Goal: Complete Application Form: Complete application form

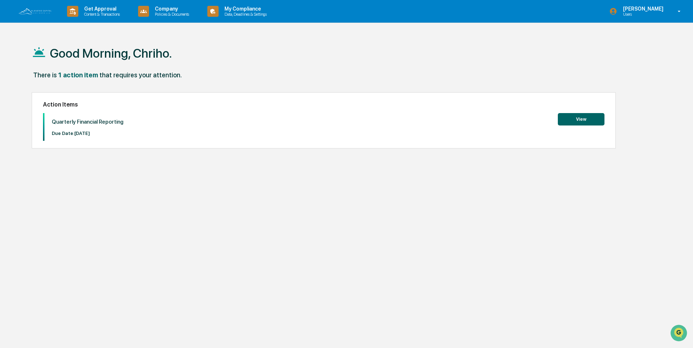
click at [571, 118] on button "View" at bounding box center [581, 119] width 47 height 12
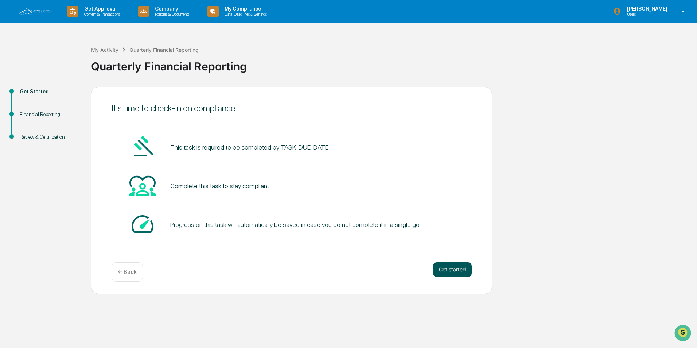
click at [449, 267] on button "Get started" at bounding box center [452, 269] width 39 height 15
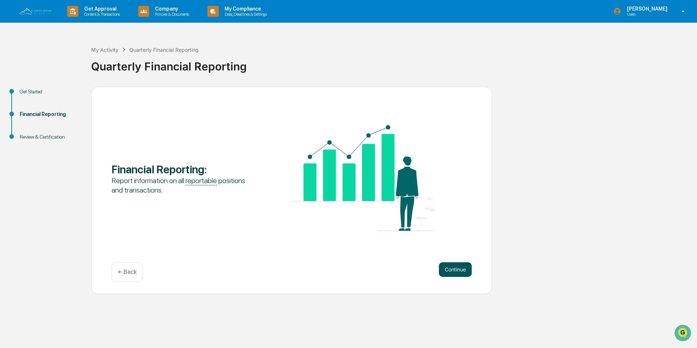
click at [462, 267] on button "Continue" at bounding box center [455, 269] width 33 height 15
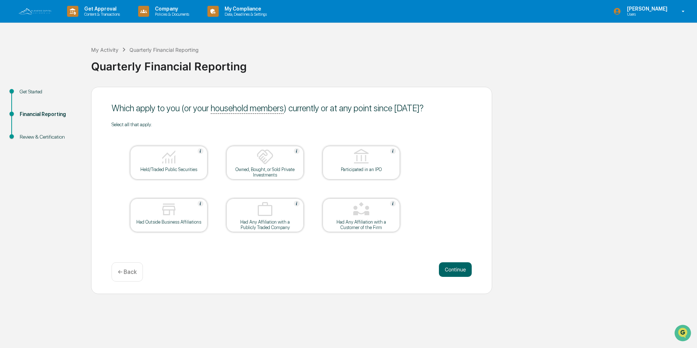
click at [174, 215] on img at bounding box center [168, 208] width 17 height 17
click at [447, 269] on button "Continue" at bounding box center [455, 269] width 33 height 15
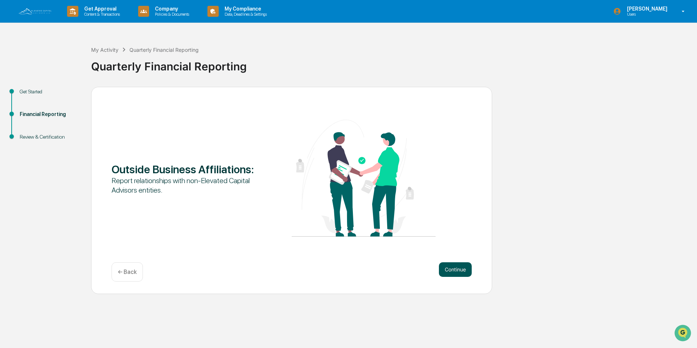
click at [456, 267] on button "Continue" at bounding box center [455, 269] width 33 height 15
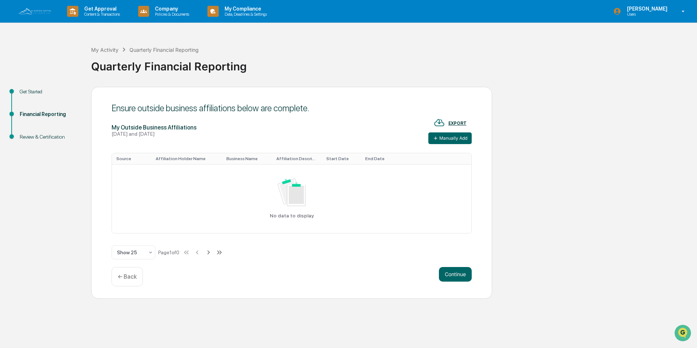
click at [462, 124] on div "EXPORT" at bounding box center [457, 123] width 18 height 5
click at [585, 106] on div at bounding box center [348, 174] width 697 height 348
click at [450, 136] on button "Manually Add" at bounding box center [449, 138] width 43 height 12
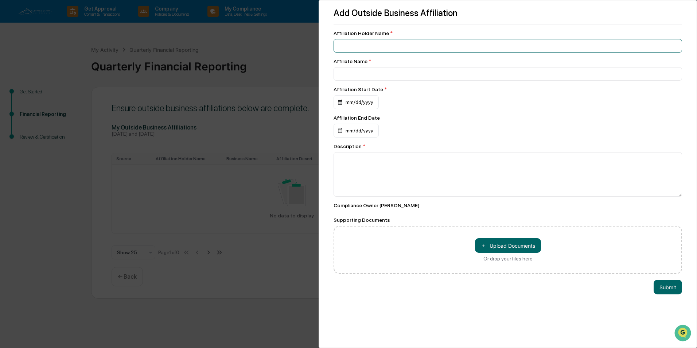
click at [370, 46] on input at bounding box center [507, 45] width 348 height 13
type input "**********"
click at [359, 101] on div "mm/dd/yyyy" at bounding box center [355, 102] width 45 height 14
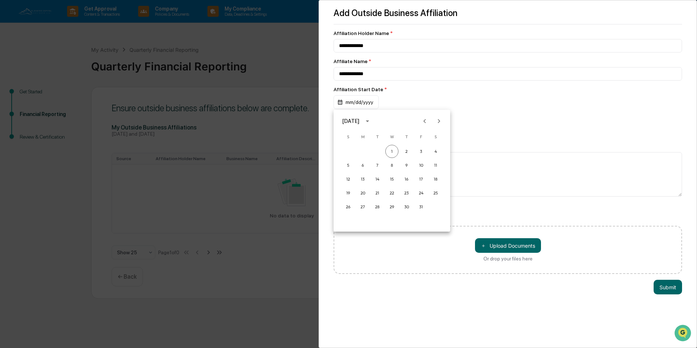
click at [425, 123] on icon "Previous month" at bounding box center [425, 121] width 8 height 8
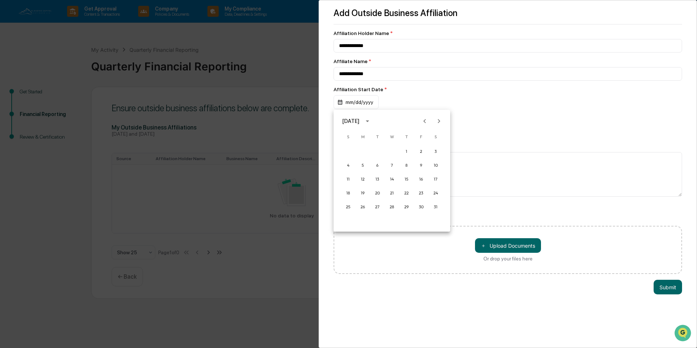
click at [425, 123] on icon "Previous month" at bounding box center [425, 121] width 8 height 8
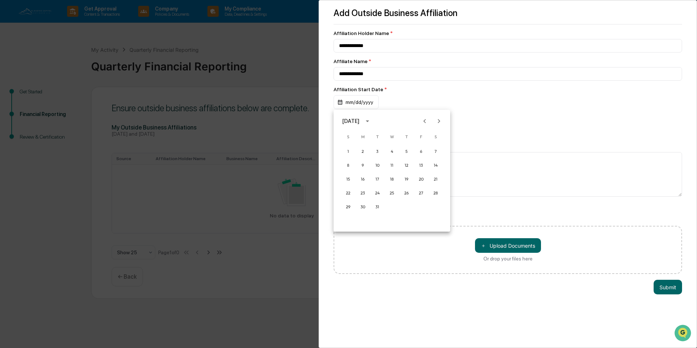
click at [425, 123] on icon "Previous month" at bounding box center [425, 121] width 8 height 8
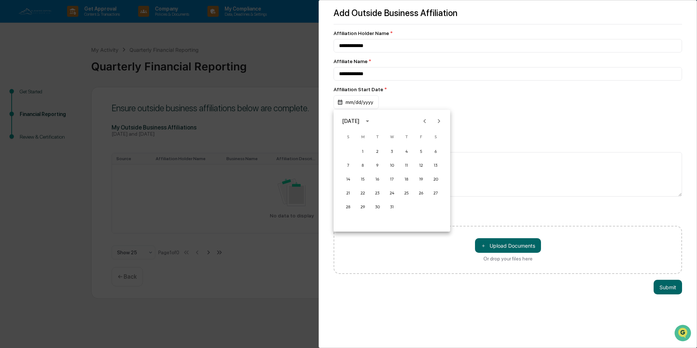
click at [425, 123] on icon "Previous month" at bounding box center [425, 121] width 8 height 8
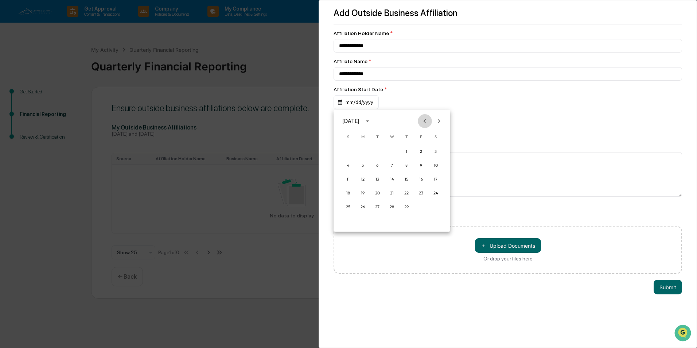
click at [425, 123] on icon "Previous month" at bounding box center [425, 121] width 8 height 8
click at [436, 120] on icon "Next month" at bounding box center [439, 121] width 8 height 8
click at [365, 151] on button "1" at bounding box center [362, 151] width 13 height 13
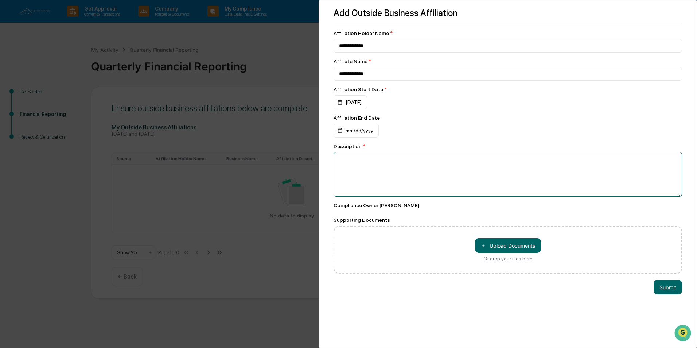
click at [369, 164] on textarea at bounding box center [507, 174] width 348 height 44
type textarea "*"
type textarea "**********"
click at [662, 288] on button "Submit" at bounding box center [667, 287] width 28 height 15
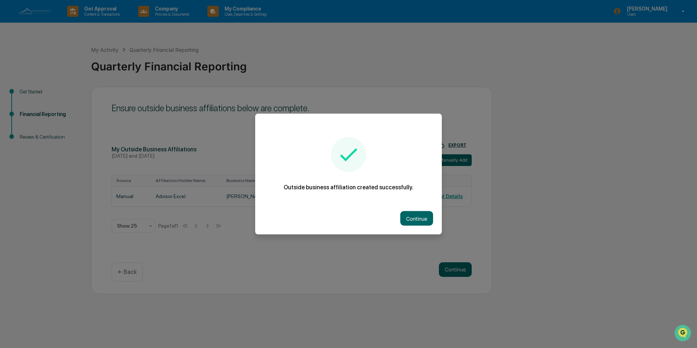
click at [407, 208] on div "Continue" at bounding box center [348, 218] width 187 height 32
drag, startPoint x: 407, startPoint y: 208, endPoint x: 411, endPoint y: 217, distance: 9.5
click at [411, 217] on button "Continue" at bounding box center [416, 218] width 33 height 15
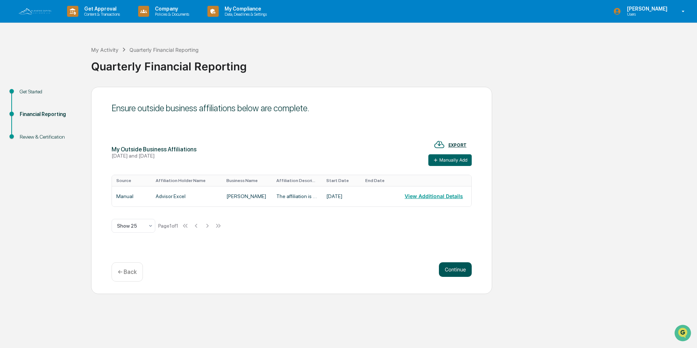
click at [446, 262] on button "Continue" at bounding box center [455, 269] width 33 height 15
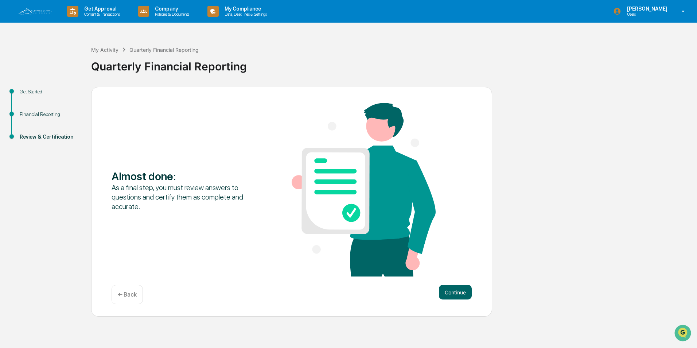
click at [130, 294] on p "← Back" at bounding box center [127, 294] width 19 height 7
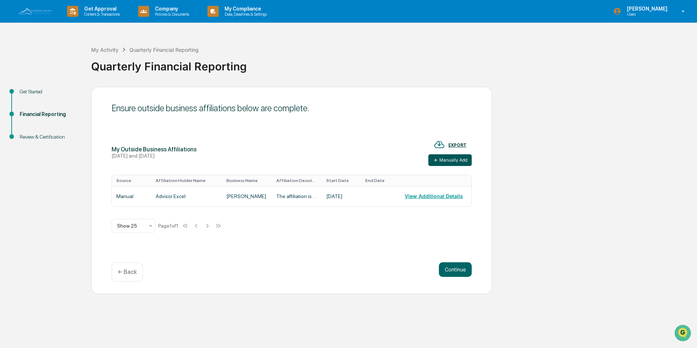
click at [446, 159] on button "Manually Add" at bounding box center [449, 160] width 43 height 12
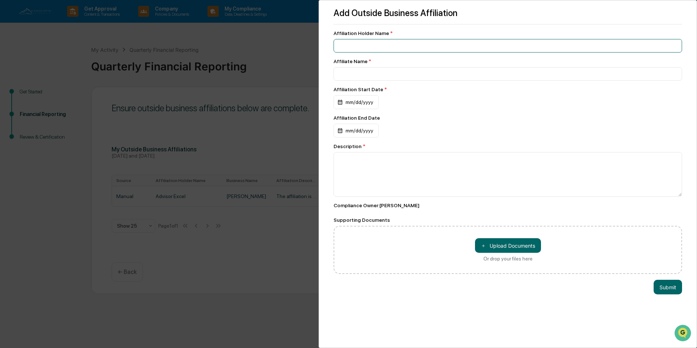
click at [360, 40] on input at bounding box center [507, 45] width 348 height 13
type input "**********"
click at [367, 102] on div "mm/dd/yyyy" at bounding box center [355, 102] width 45 height 14
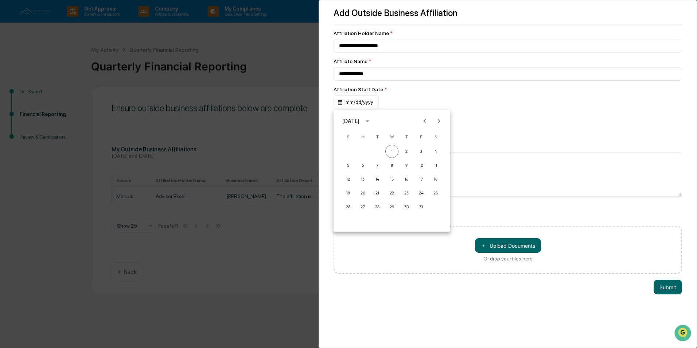
click at [371, 121] on icon "calendar view is open, switch to year view" at bounding box center [367, 121] width 8 height 8
click at [392, 150] on button "2012" at bounding box center [392, 146] width 26 height 13
click at [392, 150] on div "May" at bounding box center [392, 157] width 38 height 19
drag, startPoint x: 392, startPoint y: 150, endPoint x: 383, endPoint y: 124, distance: 28.4
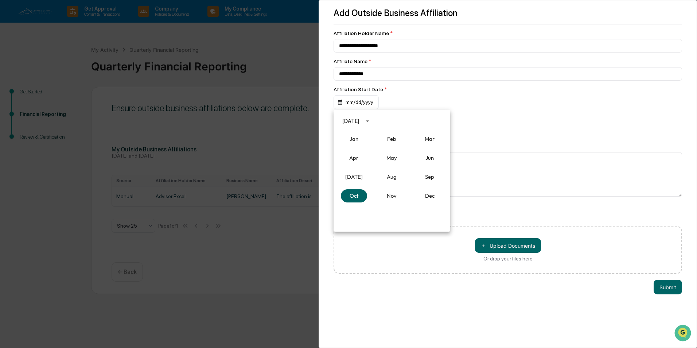
click at [371, 124] on icon "calendar view is open, switch to year view" at bounding box center [367, 121] width 8 height 8
click at [418, 179] on button "2013" at bounding box center [430, 180] width 26 height 13
click at [429, 158] on button "Jun" at bounding box center [430, 157] width 26 height 13
click at [436, 153] on button "1" at bounding box center [435, 151] width 13 height 13
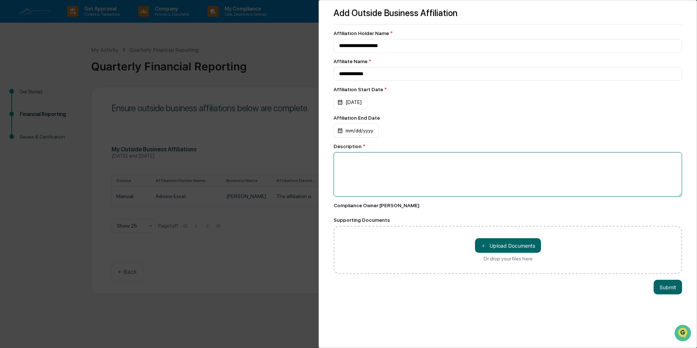
click at [353, 156] on textarea at bounding box center [507, 174] width 348 height 44
type textarea "**********"
click at [675, 285] on button "Submit" at bounding box center [667, 287] width 28 height 15
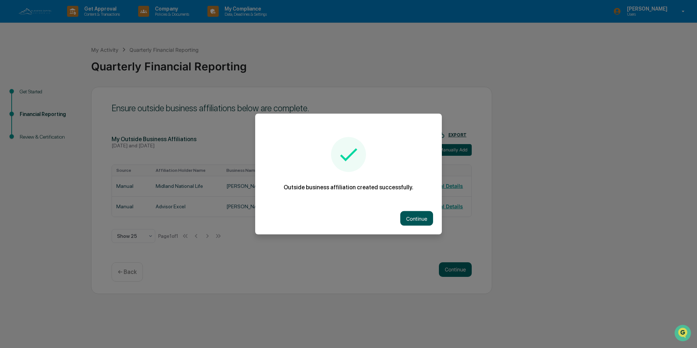
click at [410, 218] on button "Continue" at bounding box center [416, 218] width 33 height 15
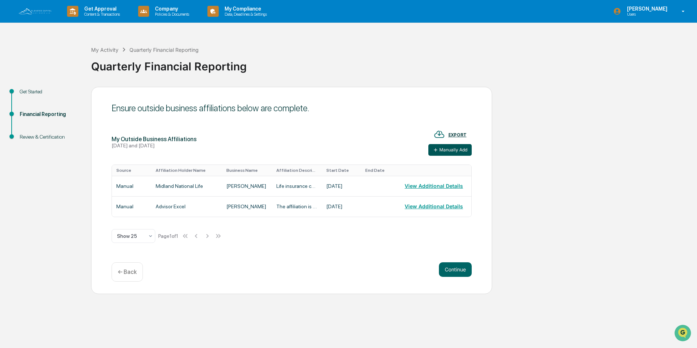
click at [449, 148] on button "Manually Add" at bounding box center [449, 150] width 43 height 12
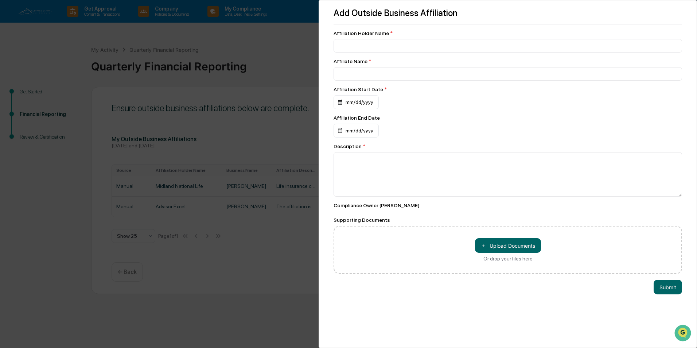
click at [343, 53] on div "Affiliation Holder Name * Affiliate Name * Affiliation Start Date * mm/dd/yyyy …" at bounding box center [507, 151] width 348 height 243
click at [344, 48] on input at bounding box center [507, 45] width 348 height 13
type input "**********"
click at [346, 73] on input at bounding box center [507, 73] width 348 height 13
type input "**********"
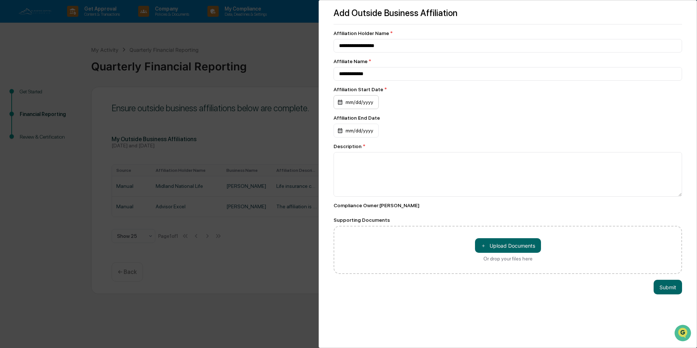
click at [356, 103] on div "mm/dd/yyyy" at bounding box center [355, 102] width 45 height 14
click at [371, 121] on icon "calendar view is open, switch to year view" at bounding box center [367, 121] width 8 height 8
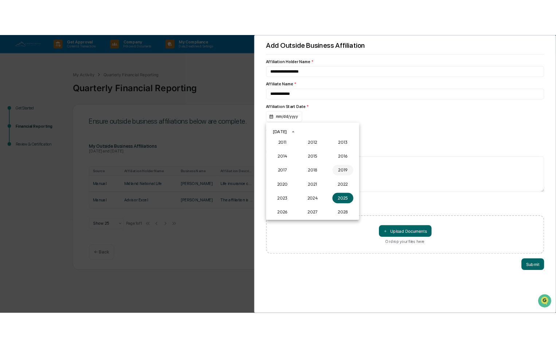
scroll to position [638, 0]
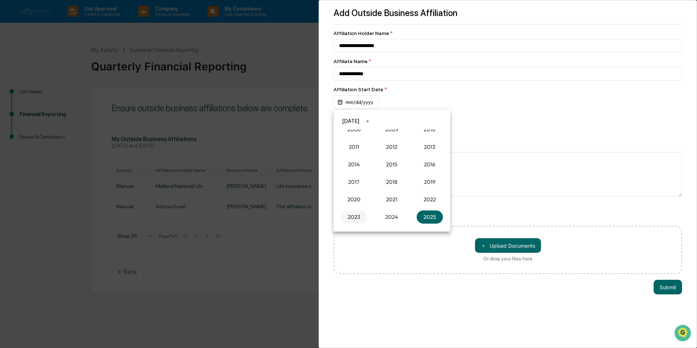
click at [353, 219] on button "2023" at bounding box center [354, 216] width 26 height 13
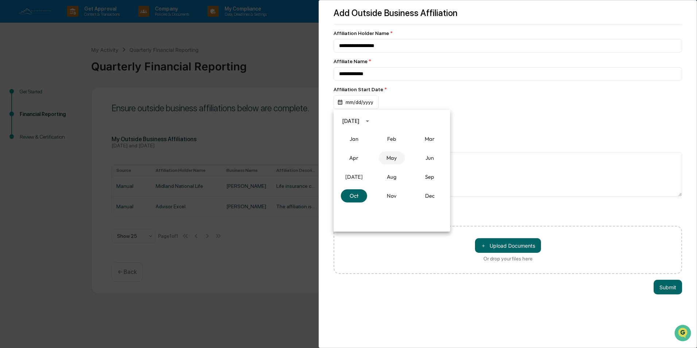
click at [387, 153] on button "May" at bounding box center [392, 157] width 26 height 13
click at [363, 152] on button "1" at bounding box center [362, 151] width 13 height 13
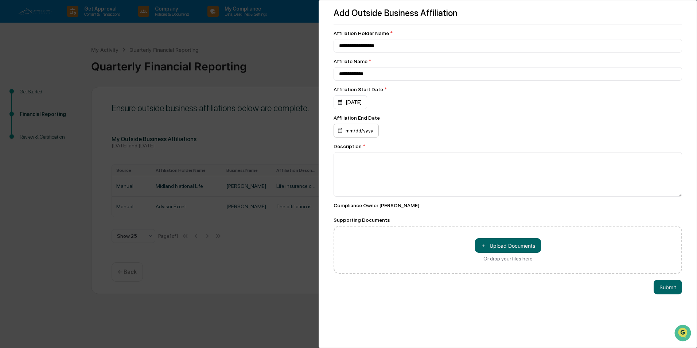
click at [355, 132] on div "mm/dd/yyyy" at bounding box center [355, 131] width 45 height 14
click at [494, 188] on div at bounding box center [348, 174] width 697 height 348
click at [488, 175] on textarea at bounding box center [507, 174] width 348 height 44
click at [399, 171] on textarea "**********" at bounding box center [505, 174] width 345 height 44
type textarea "**********"
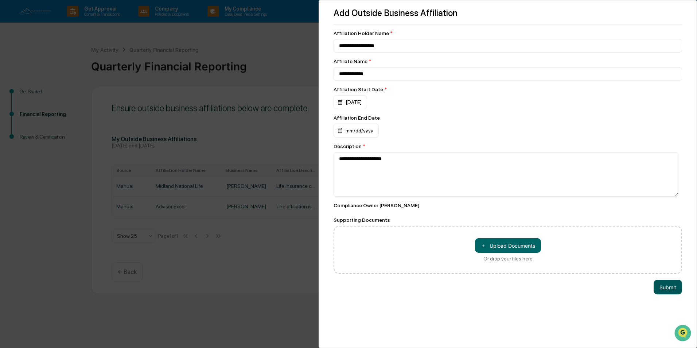
click at [660, 294] on button "Submit" at bounding box center [667, 287] width 28 height 15
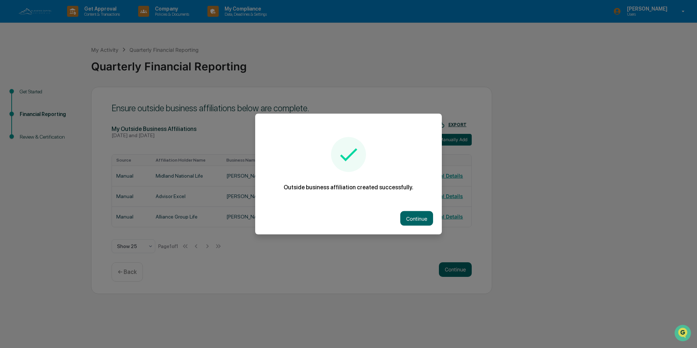
click at [455, 271] on div at bounding box center [348, 174] width 697 height 348
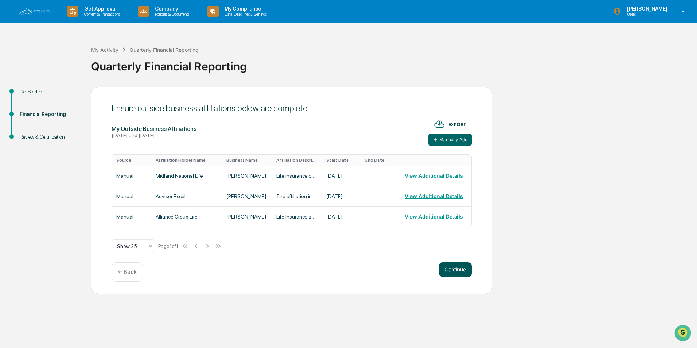
click at [454, 272] on button "Continue" at bounding box center [455, 269] width 33 height 15
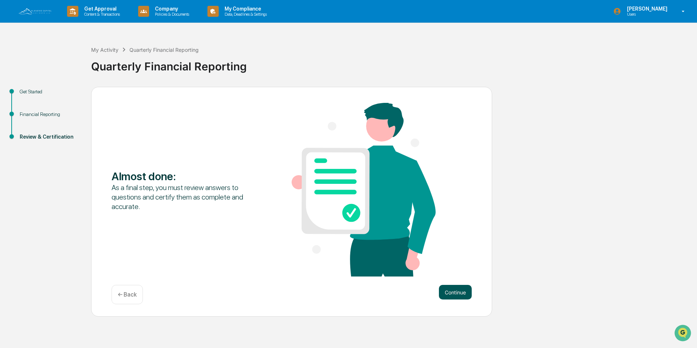
click at [452, 289] on button "Continue" at bounding box center [455, 292] width 33 height 15
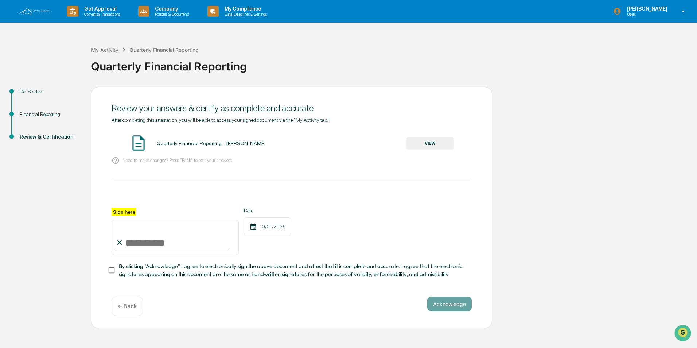
click at [187, 249] on input "Sign here" at bounding box center [175, 237] width 127 height 35
type input "**********"
click at [439, 303] on button "Acknowledge" at bounding box center [449, 303] width 44 height 15
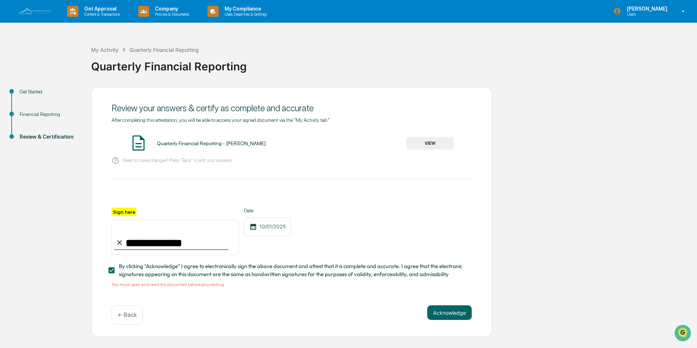
click at [163, 272] on span "By clicking "Acknowledge" I agree to electronically sign the above document and…" at bounding box center [292, 270] width 347 height 16
click at [424, 142] on button "VIEW" at bounding box center [429, 143] width 47 height 12
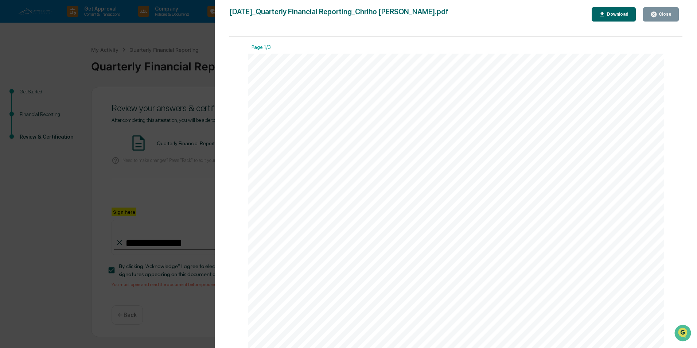
click at [633, 16] on button "Download" at bounding box center [613, 14] width 44 height 14
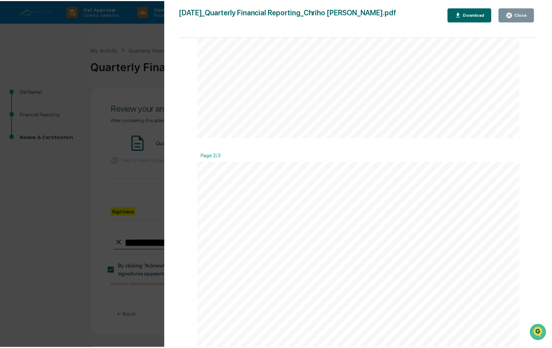
scroll to position [159, 0]
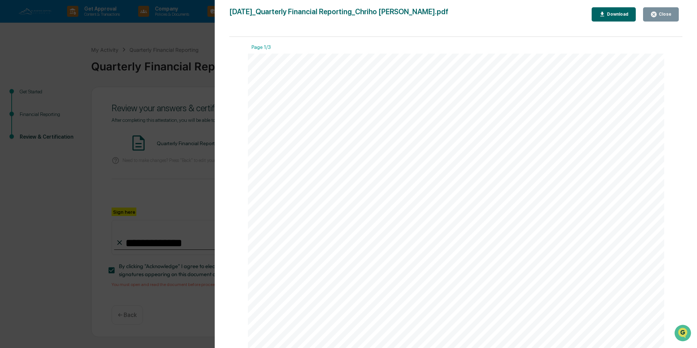
click at [658, 12] on div "Close" at bounding box center [664, 14] width 14 height 5
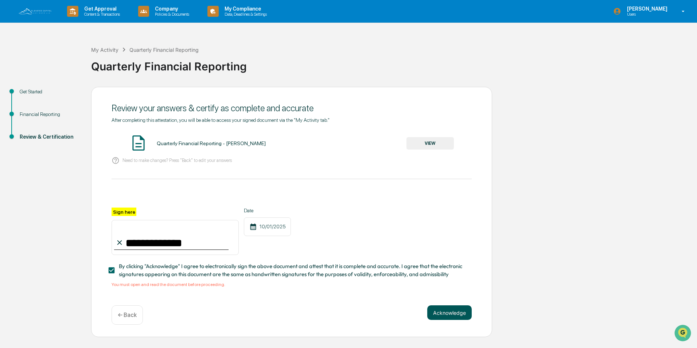
click at [451, 311] on button "Acknowledge" at bounding box center [449, 312] width 44 height 15
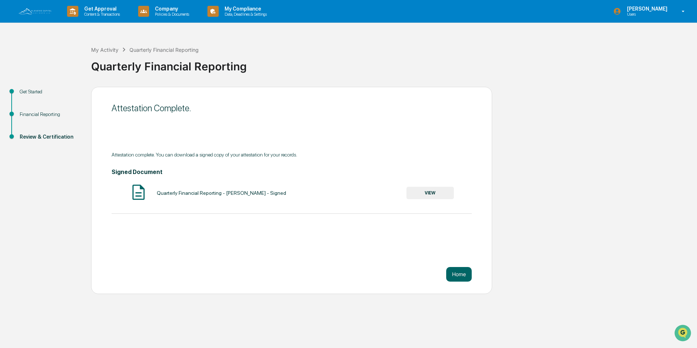
click at [435, 195] on button "VIEW" at bounding box center [429, 193] width 47 height 12
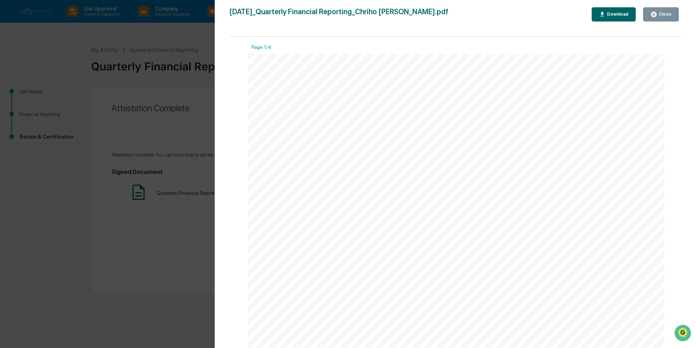
click at [614, 11] on div "Download" at bounding box center [614, 14] width 30 height 7
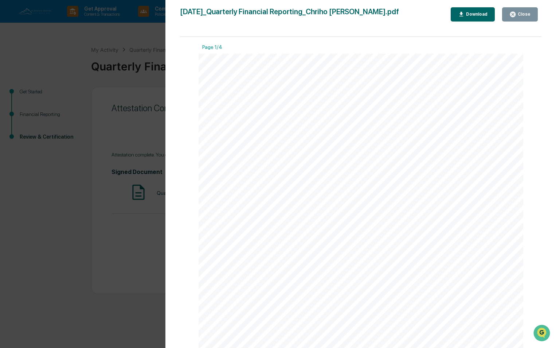
click at [531, 15] on button "Close" at bounding box center [520, 14] width 36 height 14
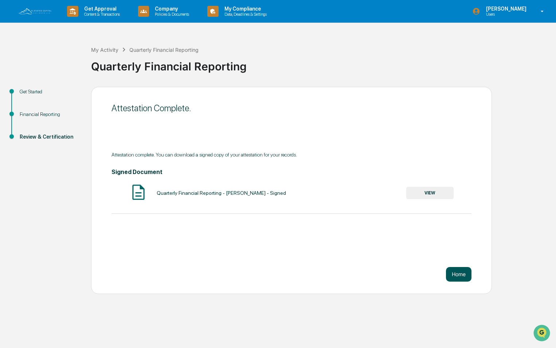
click at [461, 281] on button "Home" at bounding box center [459, 274] width 26 height 15
